Goal: Check status: Check status

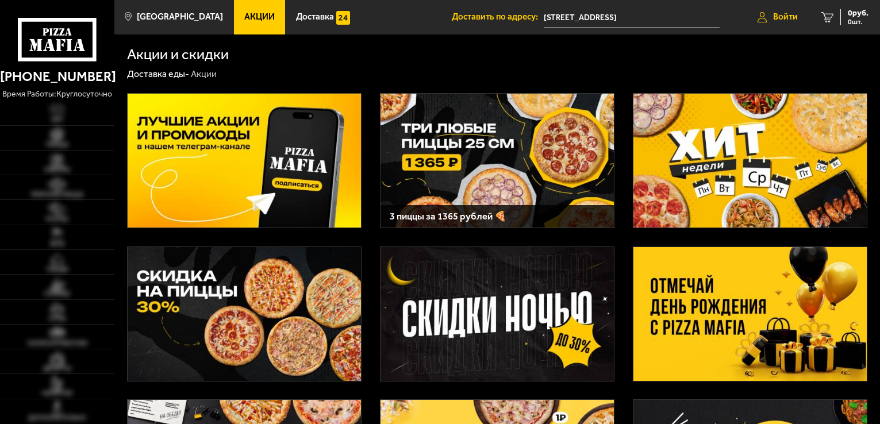
click at [789, 11] on link "Войти" at bounding box center [777, 17] width 63 height 34
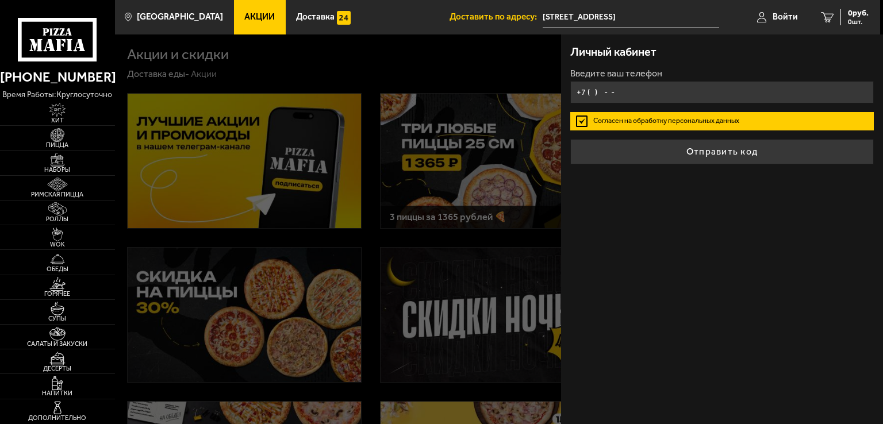
click at [678, 85] on input "+7 ( ) - -" at bounding box center [722, 92] width 304 height 22
type input "[PHONE_NUMBER]"
click at [734, 157] on button "Отправить код" at bounding box center [722, 151] width 304 height 25
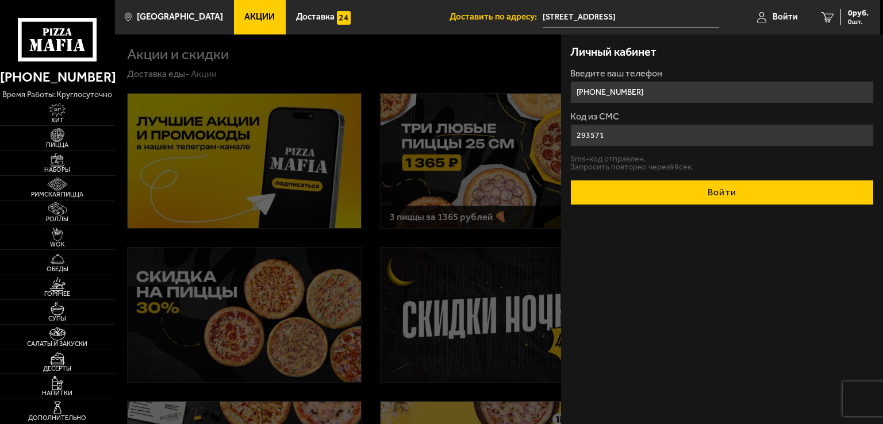
type input "293571"
click at [690, 189] on button "Войти" at bounding box center [722, 192] width 304 height 25
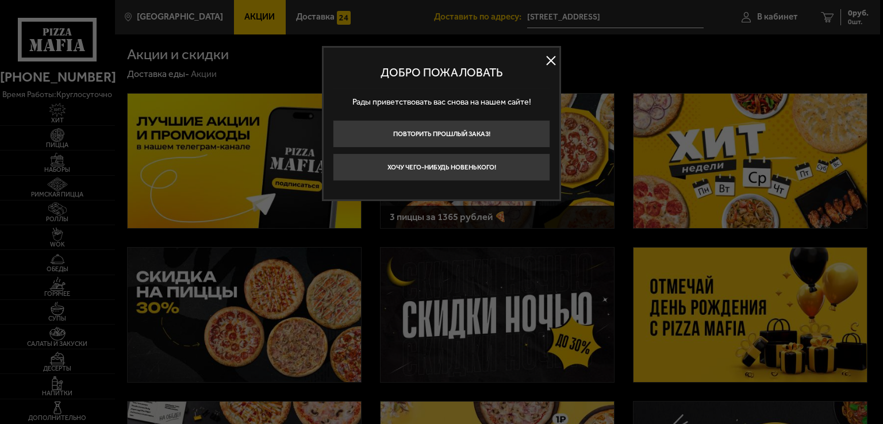
click at [546, 52] on button at bounding box center [550, 60] width 17 height 17
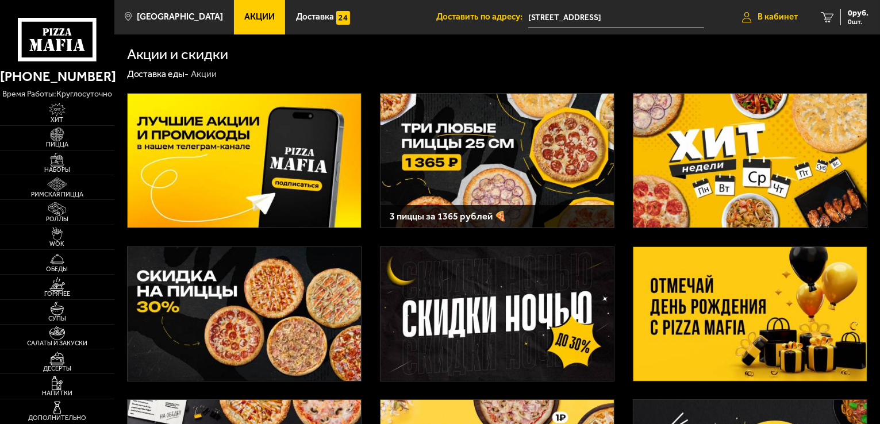
click at [799, 18] on link "В кабинет" at bounding box center [770, 17] width 79 height 34
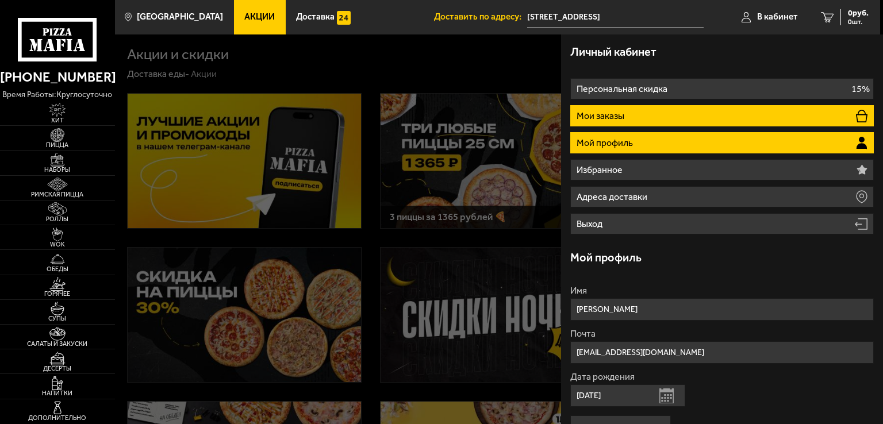
click at [688, 109] on li "Мои заказы" at bounding box center [722, 115] width 304 height 21
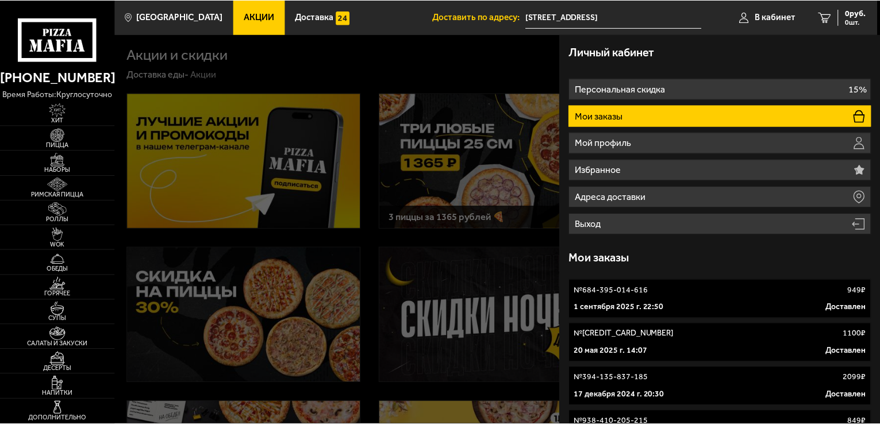
scroll to position [115, 0]
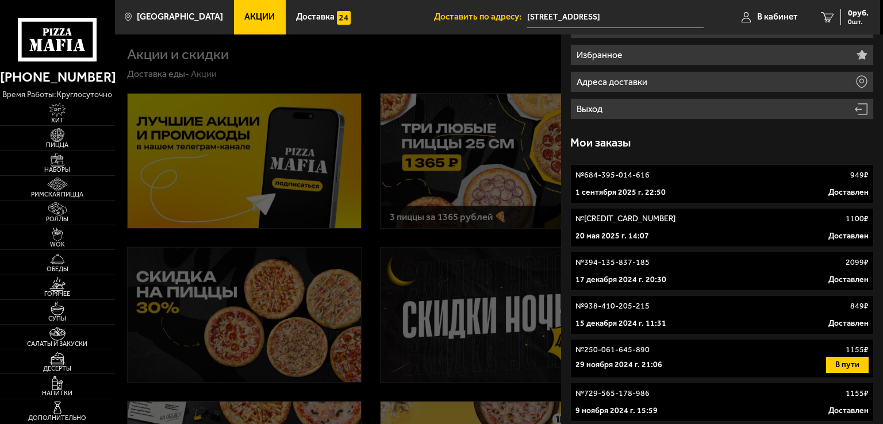
click at [660, 195] on p "1 сентября 2025 г. 22:50" at bounding box center [621, 192] width 90 height 11
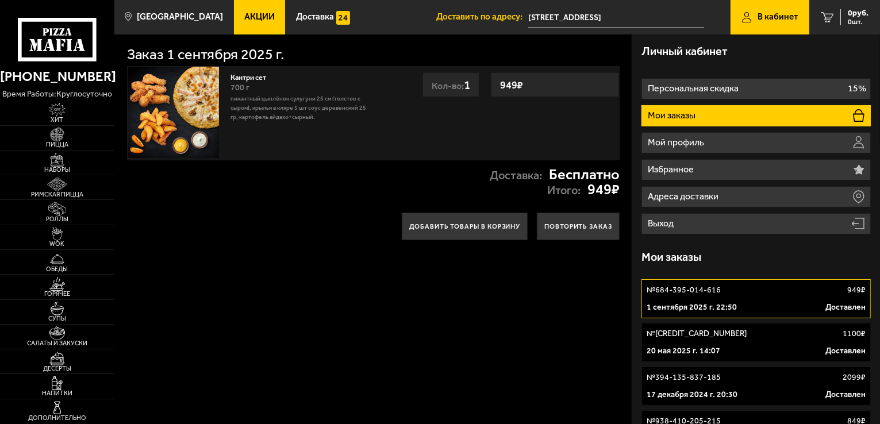
click at [234, 7] on link "Акции" at bounding box center [260, 17] width 52 height 34
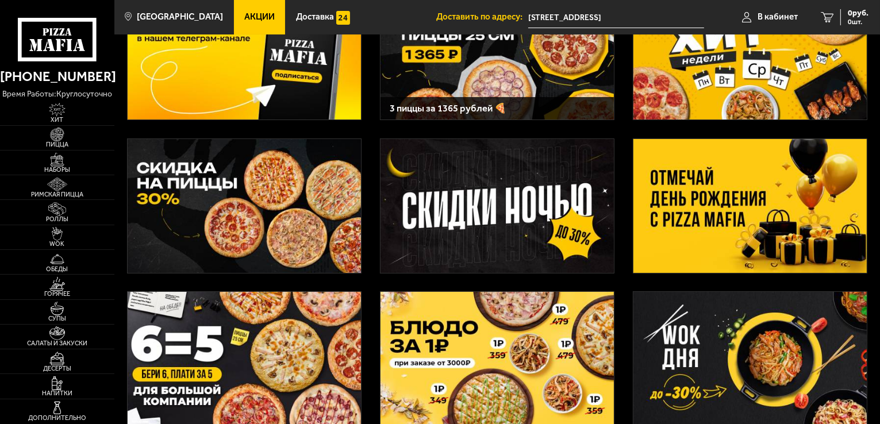
scroll to position [79, 0]
